Goal: Navigation & Orientation: Find specific page/section

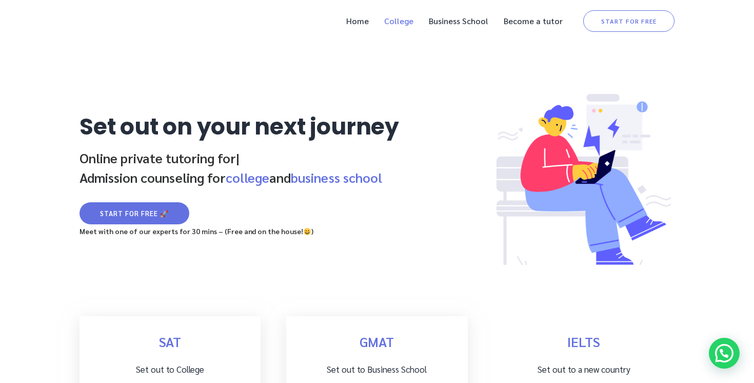
click at [416, 23] on link "College" at bounding box center [398, 20] width 39 height 21
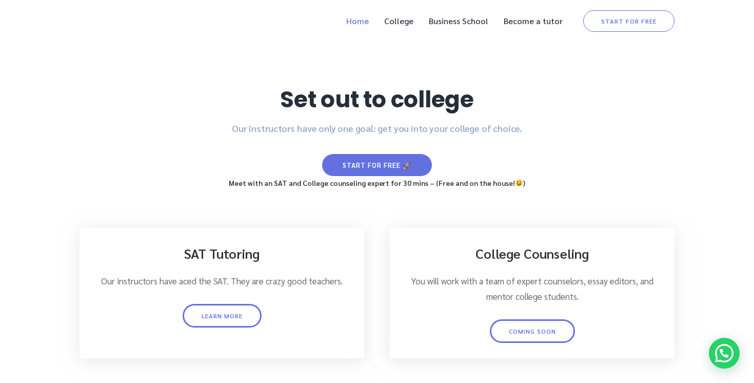
click at [363, 22] on link "Home" at bounding box center [357, 20] width 33 height 21
